Goal: Task Accomplishment & Management: Complete application form

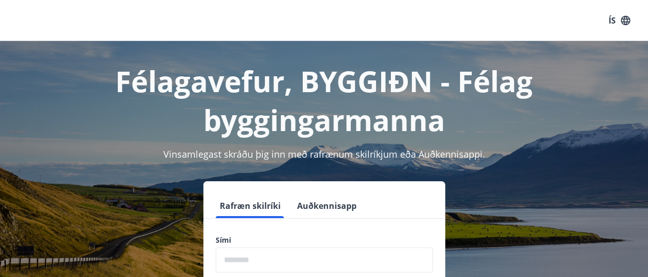
click at [224, 261] on input "phone" at bounding box center [324, 259] width 217 height 25
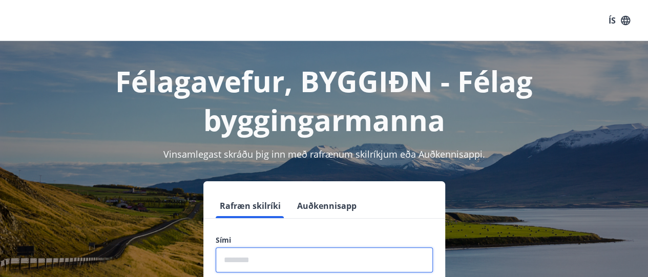
type input "********"
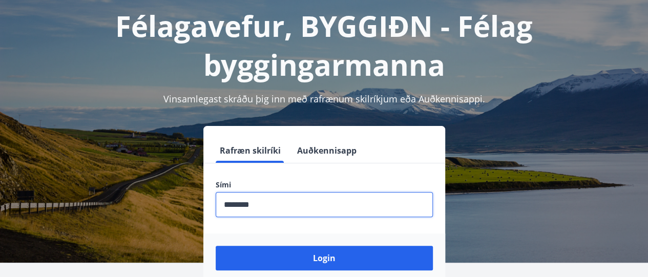
scroll to position [71, 0]
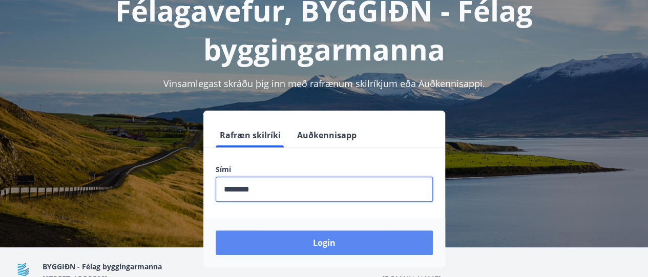
click at [335, 241] on button "Login" at bounding box center [324, 242] width 217 height 25
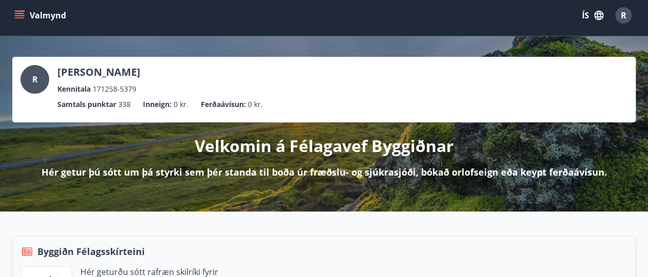
scroll to position [3, 0]
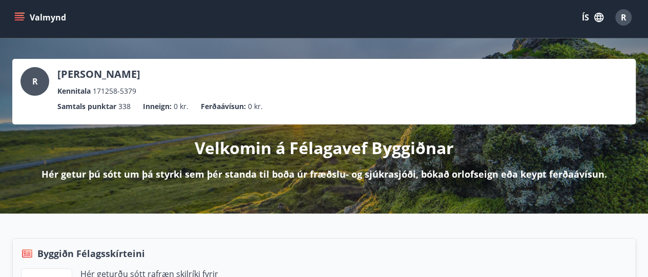
click at [51, 174] on p "Hér getur þú sótt um þá styrki sem þér standa til boða úr fræðslu- og sjúkrasjó…" at bounding box center [323, 173] width 565 height 13
click at [132, 181] on div "R [PERSON_NAME] Kennitala 171258-5379 Samtals punktar 338 Inneign : 0 kr. Ferða…" at bounding box center [324, 125] width 648 height 175
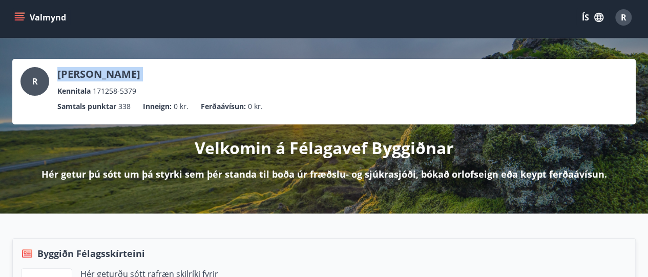
click at [132, 181] on div "R [PERSON_NAME] Kennitala 171258-5379 Samtals punktar 338 Inneign : 0 kr. Ferða…" at bounding box center [324, 125] width 648 height 175
click at [288, 148] on p "Velkomin á Félagavef Byggiðnar" at bounding box center [324, 148] width 259 height 23
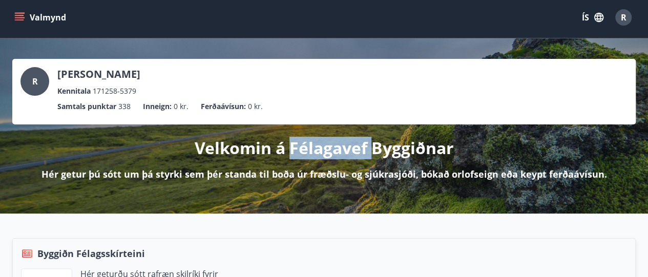
click at [472, 143] on div "Velkomin á Félagavef Byggiðnar Hér getur þú sótt um þá styrki sem þér standa ti…" at bounding box center [323, 152] width 623 height 56
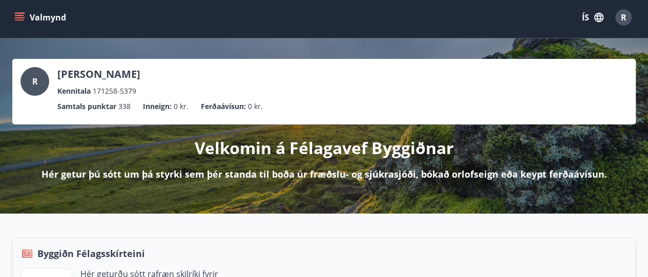
click at [448, 186] on div "R [PERSON_NAME] Kennitala 171258-5379 Samtals punktar 338 Inneign : 0 kr. Ferða…" at bounding box center [324, 125] width 648 height 175
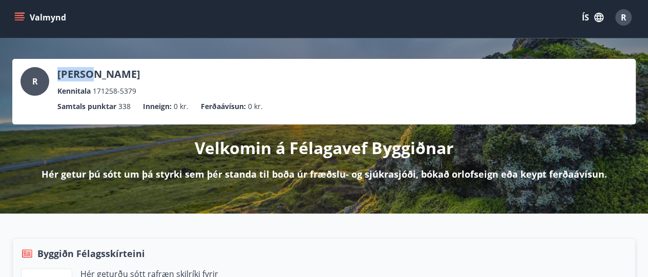
click at [448, 186] on div "R [PERSON_NAME] Kennitala 171258-5379 Samtals punktar 338 Inneign : 0 kr. Ferða…" at bounding box center [324, 125] width 648 height 175
click at [17, 15] on icon "menu" at bounding box center [19, 15] width 9 height 1
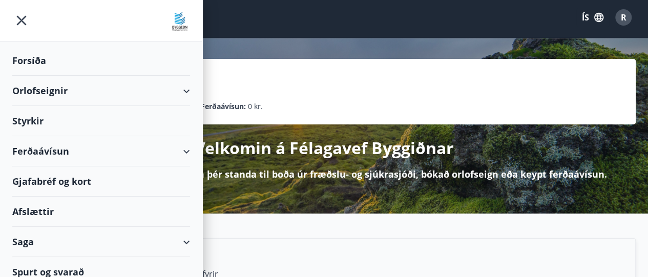
click at [28, 114] on div "Styrkir" at bounding box center [101, 121] width 178 height 30
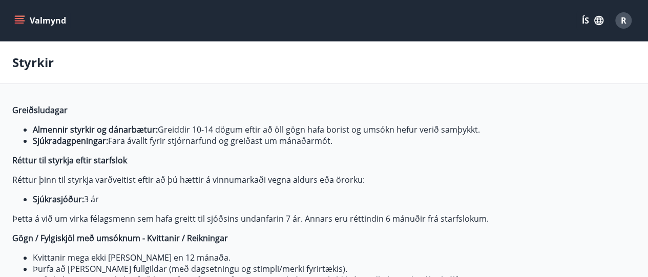
type input "***"
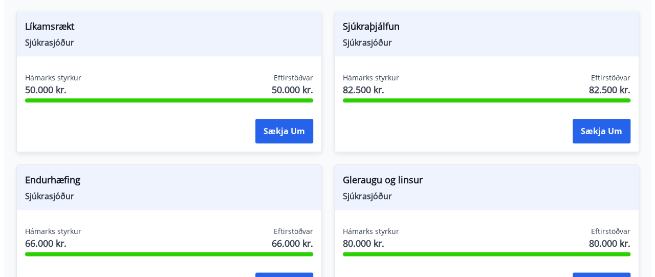
scroll to position [491, 0]
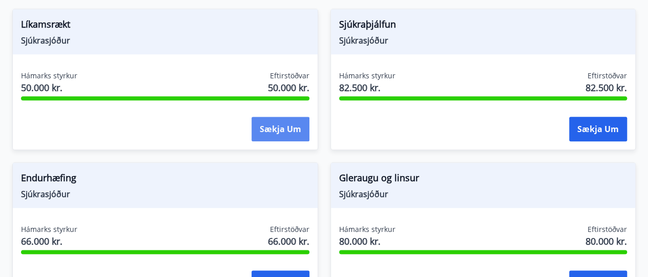
click at [281, 122] on button "Sækja um" at bounding box center [280, 129] width 58 height 25
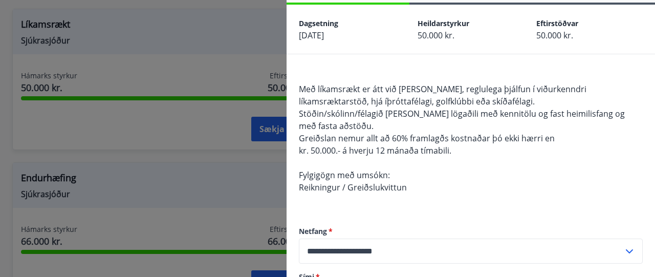
scroll to position [0, 0]
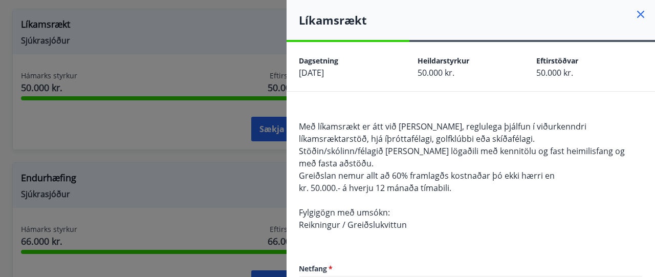
click at [224, 45] on div at bounding box center [327, 138] width 655 height 277
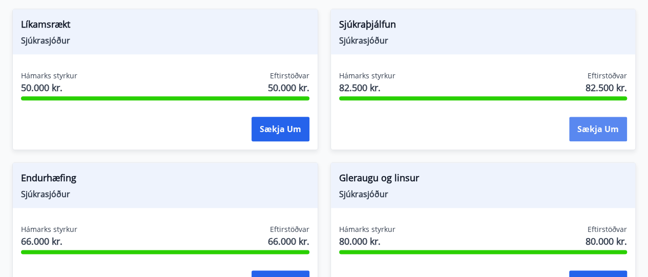
click at [603, 123] on button "Sækja um" at bounding box center [598, 129] width 58 height 25
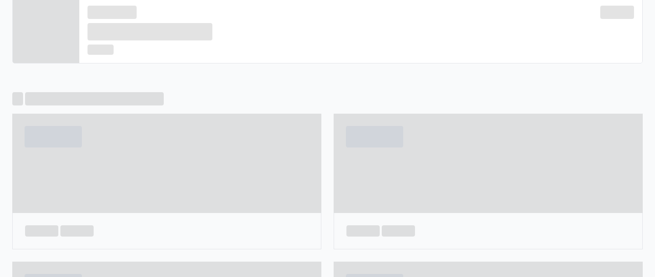
scroll to position [3, 0]
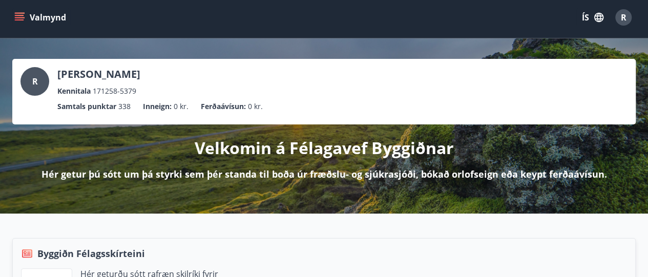
click at [622, 17] on span "R" at bounding box center [624, 17] width 6 height 11
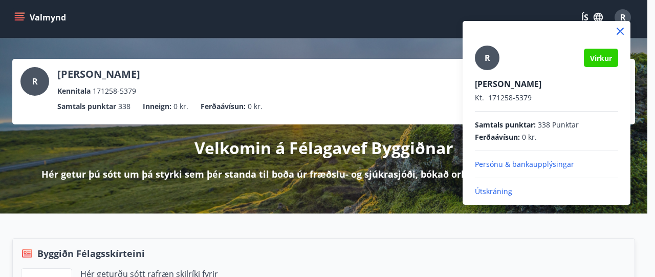
click at [502, 188] on p "Útskráning" at bounding box center [546, 191] width 143 height 10
